Goal: Find specific page/section: Find specific page/section

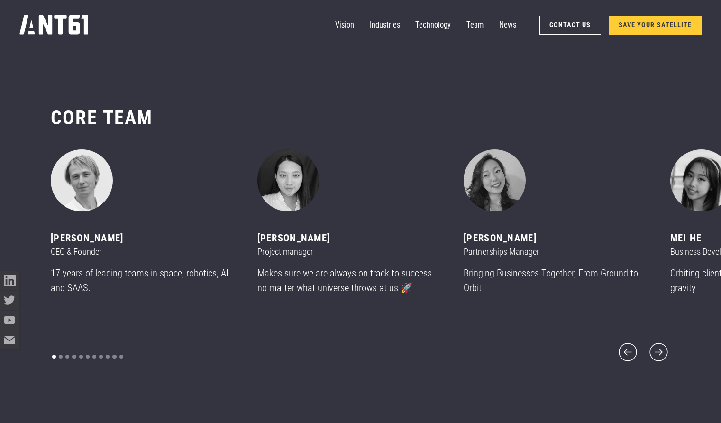
scroll to position [5060, 0]
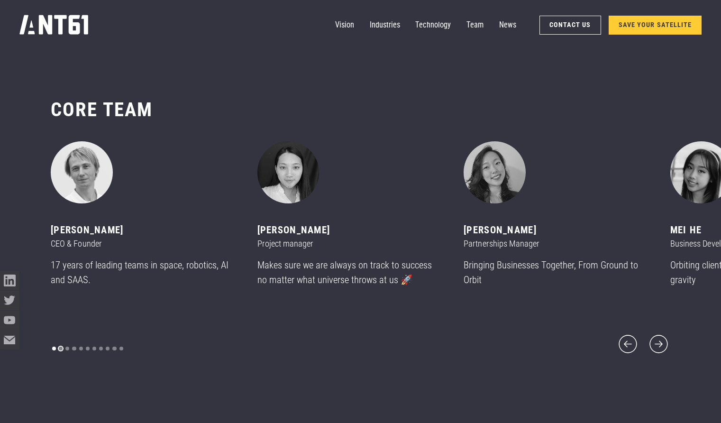
click at [61, 347] on div "Show slide 2 of 11" at bounding box center [61, 349] width 4 height 4
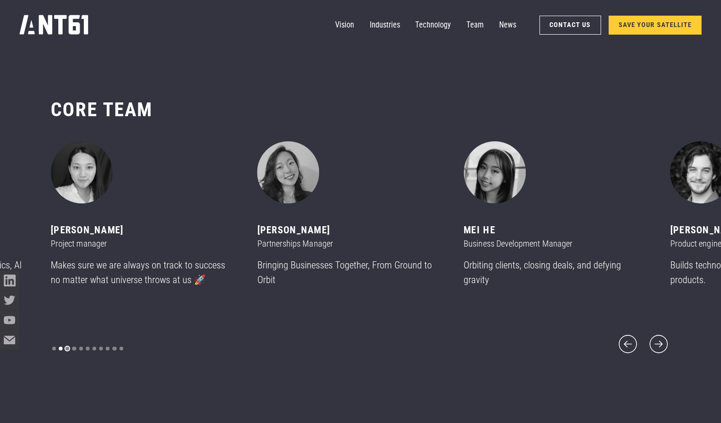
click at [67, 347] on div "Show slide 3 of 11" at bounding box center [67, 349] width 4 height 4
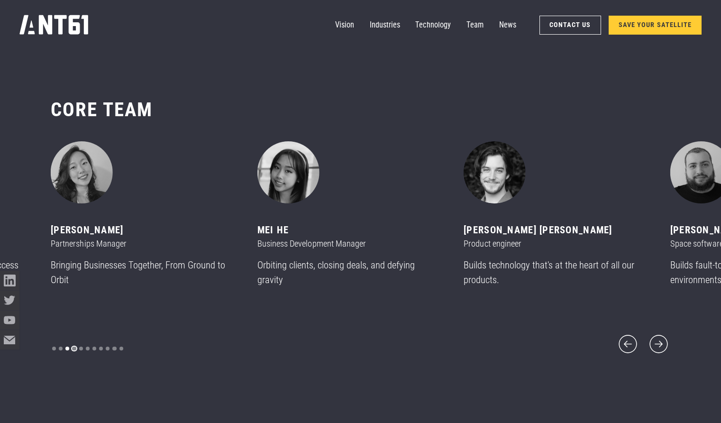
click at [75, 347] on div "Show slide 4 of 11" at bounding box center [74, 349] width 4 height 4
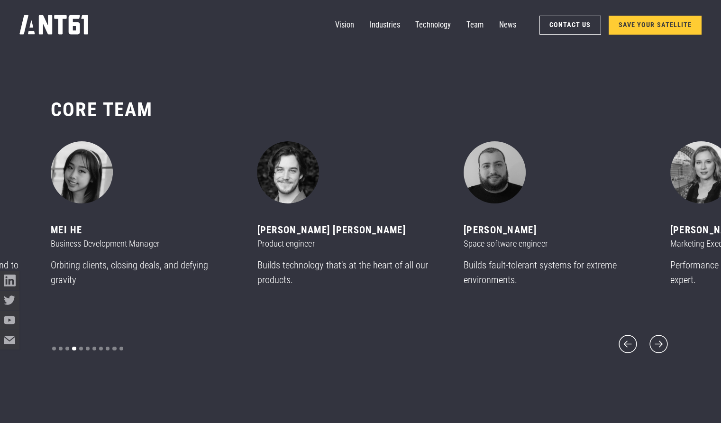
click at [90, 342] on div "carousel" at bounding box center [88, 349] width 74 height 14
click at [86, 347] on div "Show slide 6 of 11" at bounding box center [88, 349] width 4 height 4
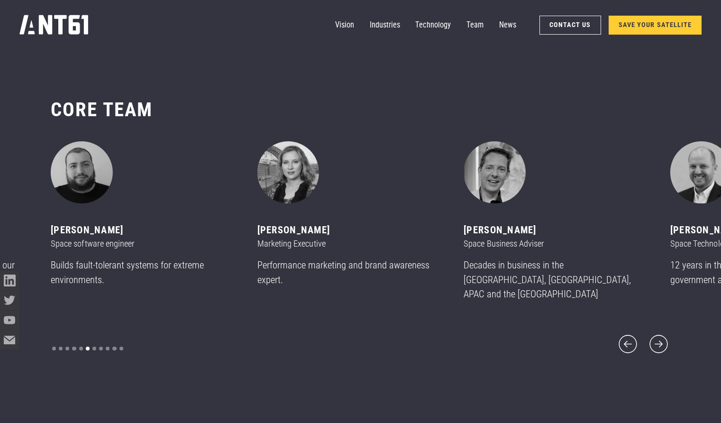
click at [96, 342] on div "carousel" at bounding box center [88, 349] width 74 height 14
click at [95, 347] on div "Show slide 7 of 11" at bounding box center [94, 349] width 4 height 4
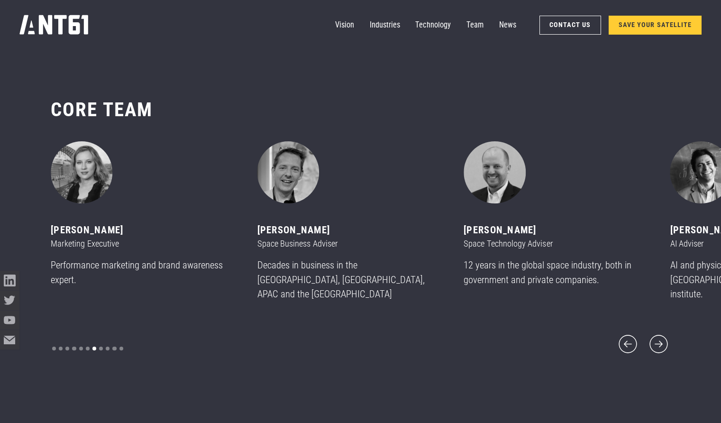
click at [105, 342] on div "carousel" at bounding box center [88, 349] width 74 height 14
click at [111, 342] on div "carousel" at bounding box center [88, 349] width 74 height 14
click at [287, 238] on div "[PERSON_NAME]" at bounding box center [348, 230] width 183 height 15
click at [286, 188] on img "8 of 11" at bounding box center [288, 172] width 62 height 62
